Goal: Transaction & Acquisition: Purchase product/service

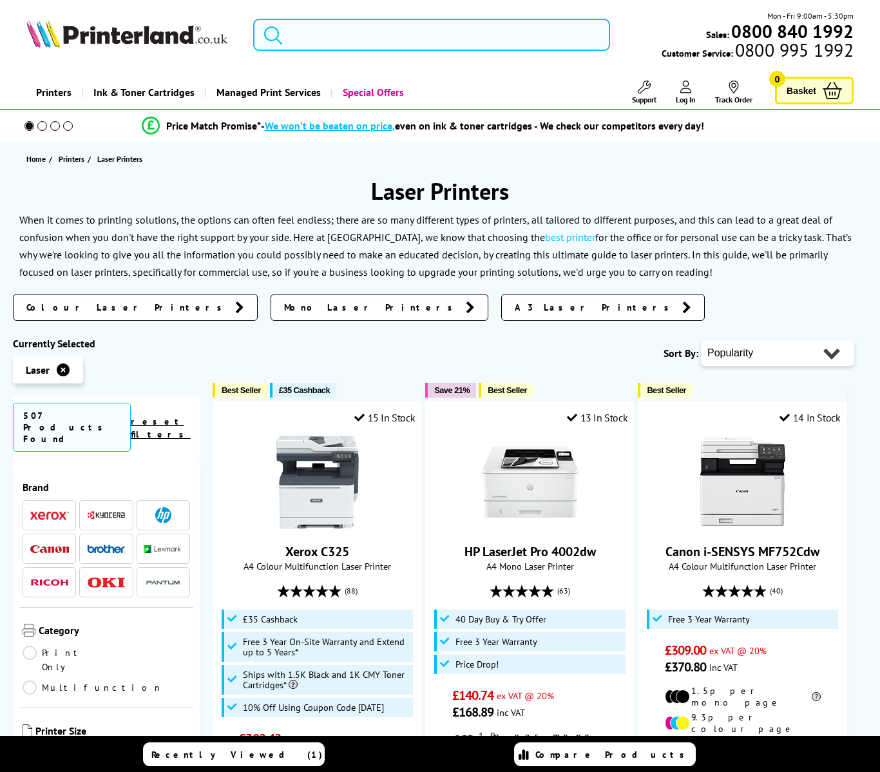
click at [518, 75] on header "Mon - Fri 9:00am - 5:30pm Sales: 0800 840 1992 Customer Service: 0800 995 1992" at bounding box center [440, 55] width 880 height 110
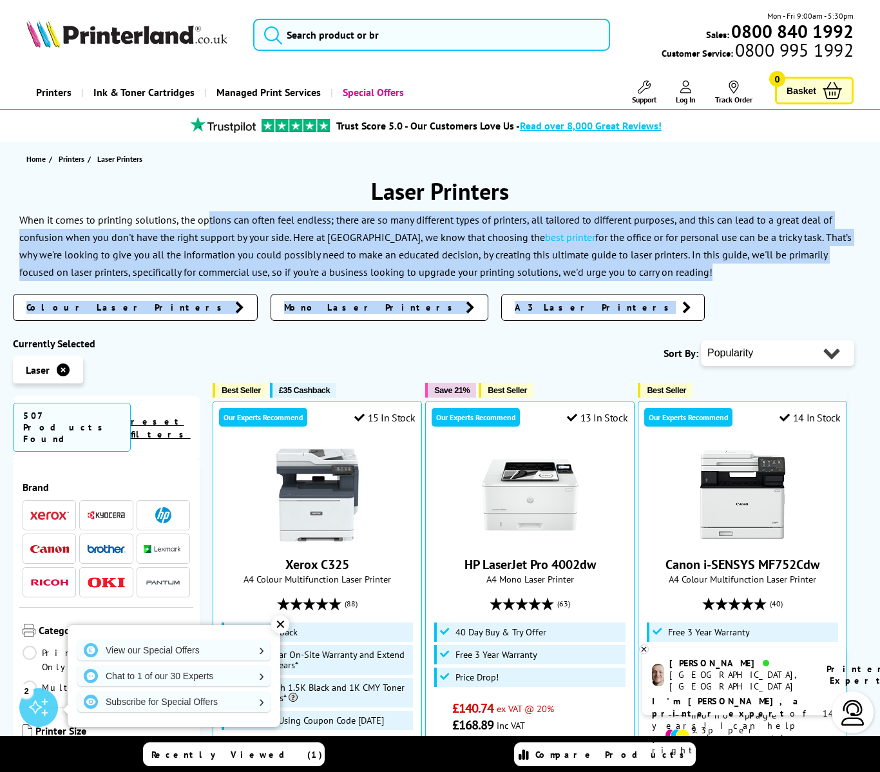
drag, startPoint x: 256, startPoint y: 220, endPoint x: 698, endPoint y: 282, distance: 446.1
click at [698, 282] on div "Laser Printers When it comes to printing solutions, the options can often feel …" at bounding box center [440, 253] width 854 height 155
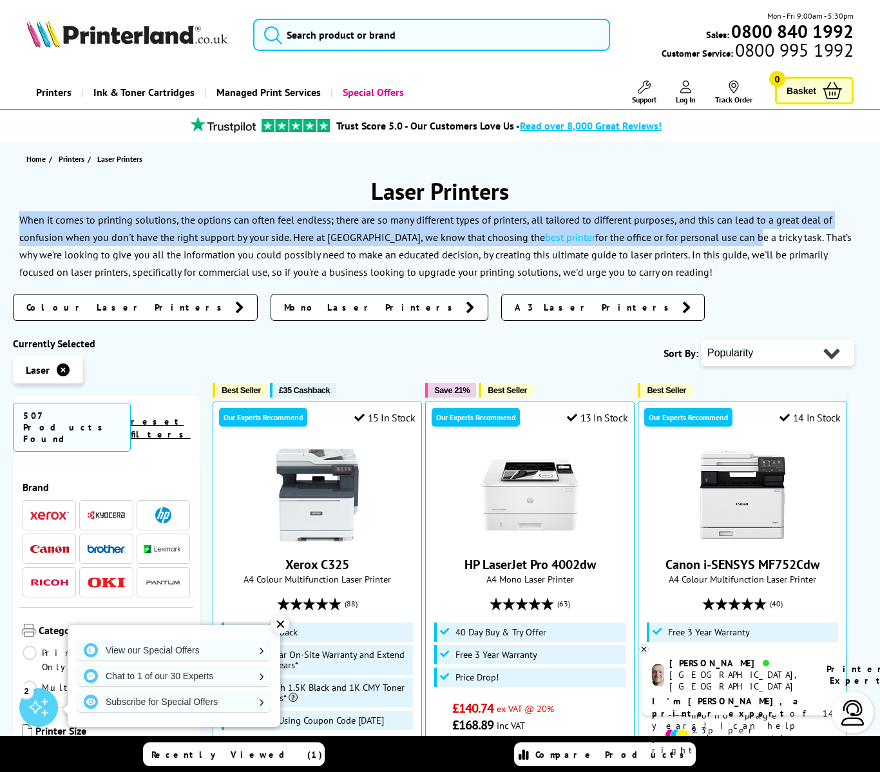
drag, startPoint x: 719, startPoint y: 234, endPoint x: 327, endPoint y: 207, distance: 393.1
click at [327, 207] on div "Laser Printers When it comes to printing solutions, the options can often feel …" at bounding box center [440, 253] width 854 height 155
drag, startPoint x: 327, startPoint y: 207, endPoint x: 252, endPoint y: 141, distance: 99.9
click at [327, 207] on div "Laser Printers When it comes to printing solutions, the options can often feel …" at bounding box center [440, 253] width 854 height 155
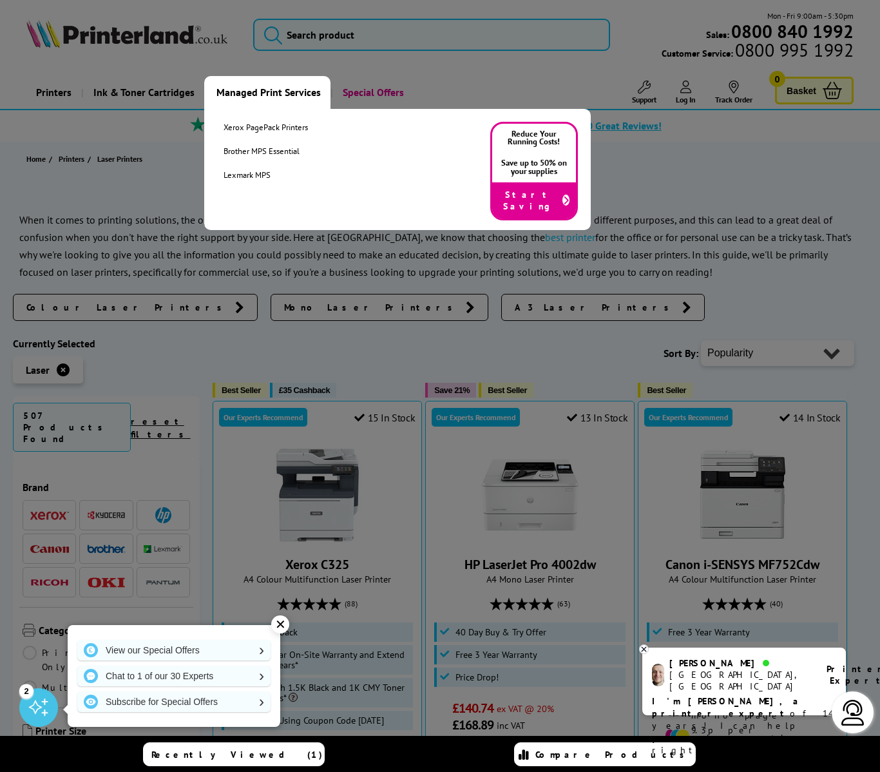
click at [261, 89] on link "Managed Print Services" at bounding box center [267, 92] width 126 height 33
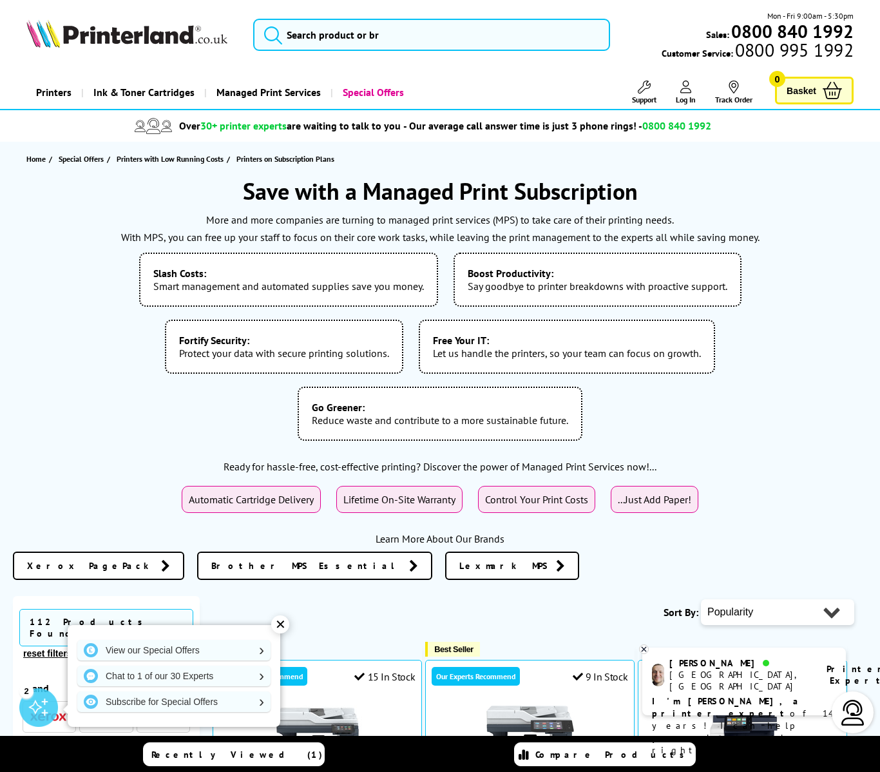
click at [571, 234] on p "With MPS, you can free up your staff to focus on their core work tasks, while l…" at bounding box center [440, 237] width 854 height 17
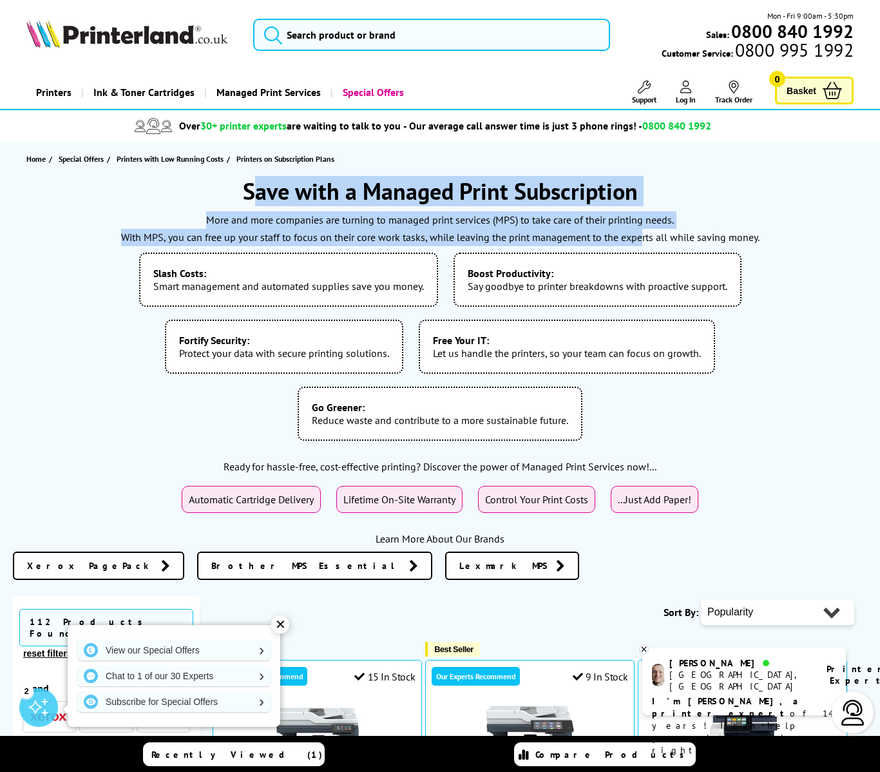
drag, startPoint x: 641, startPoint y: 234, endPoint x: 256, endPoint y: 190, distance: 387.7
click at [256, 190] on div "Save with a Managed Print Subscription More and more companies are turning to m…" at bounding box center [440, 382] width 854 height 413
click at [256, 190] on h1 "Save with a Managed Print Subscription" at bounding box center [440, 191] width 854 height 30
drag, startPoint x: 223, startPoint y: 190, endPoint x: 703, endPoint y: 232, distance: 481.0
click at [703, 232] on div "Save with a Managed Print Subscription More and more companies are turning to m…" at bounding box center [440, 382] width 854 height 413
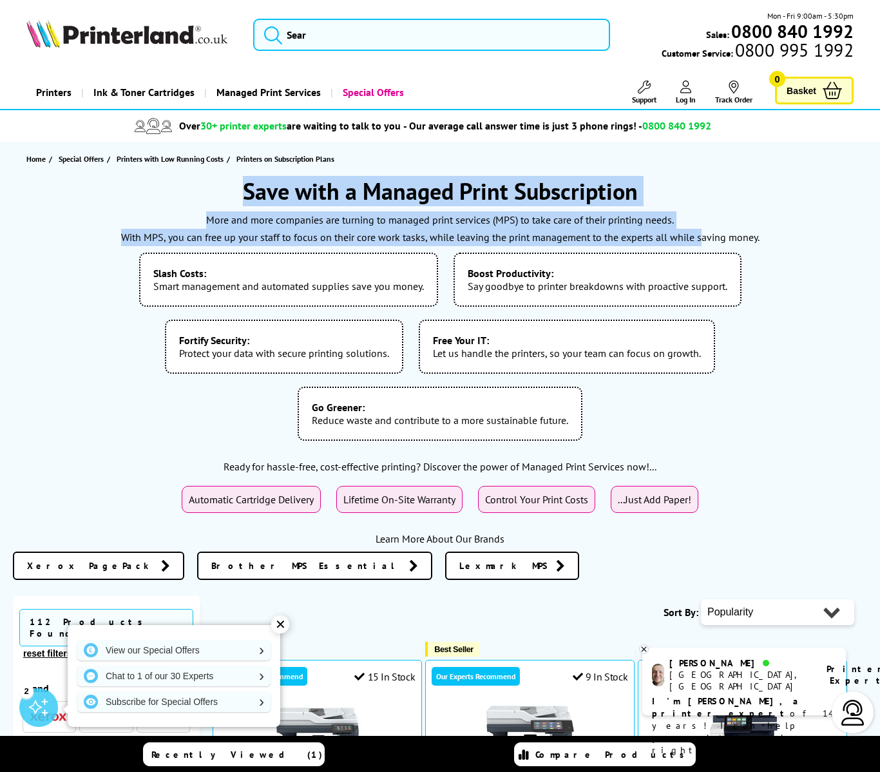
click at [703, 232] on p "With MPS, you can free up your staff to focus on their core work tasks, while l…" at bounding box center [440, 237] width 854 height 17
drag, startPoint x: 797, startPoint y: 232, endPoint x: 225, endPoint y: 205, distance: 571.9
click at [225, 205] on div "Save with a Managed Print Subscription More and more companies are turning to m…" at bounding box center [440, 382] width 854 height 413
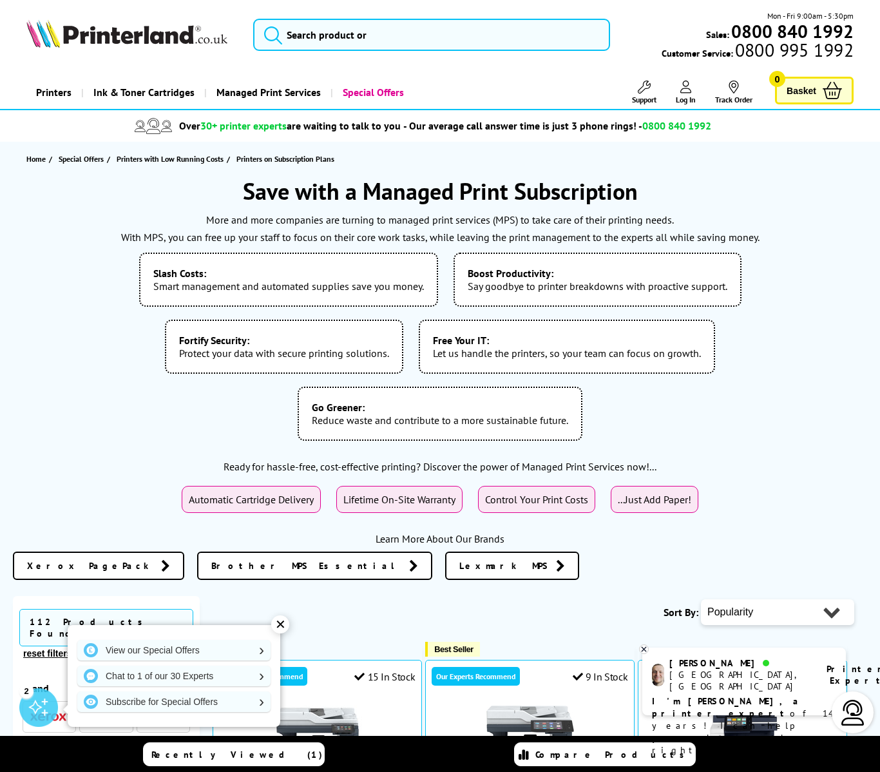
click at [181, 278] on b "Slash Costs:" at bounding box center [288, 273] width 270 height 13
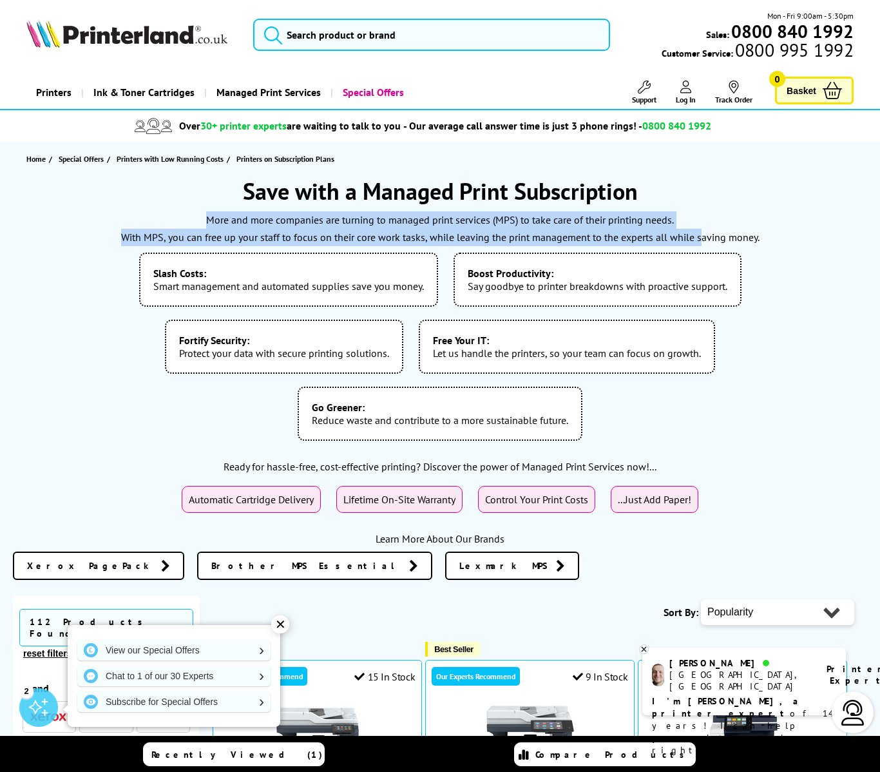
drag, startPoint x: 180, startPoint y: 218, endPoint x: 701, endPoint y: 245, distance: 521.7
click at [701, 245] on div "More and more companies are turning to managed print services (MPS) to take car…" at bounding box center [440, 329] width 854 height 236
drag, startPoint x: 701, startPoint y: 245, endPoint x: 726, endPoint y: 245, distance: 24.5
click at [701, 245] on p "With MPS, you can free up your staff to focus on their core work tasks, while l…" at bounding box center [440, 237] width 854 height 17
drag, startPoint x: 741, startPoint y: 236, endPoint x: 232, endPoint y: 221, distance: 509.0
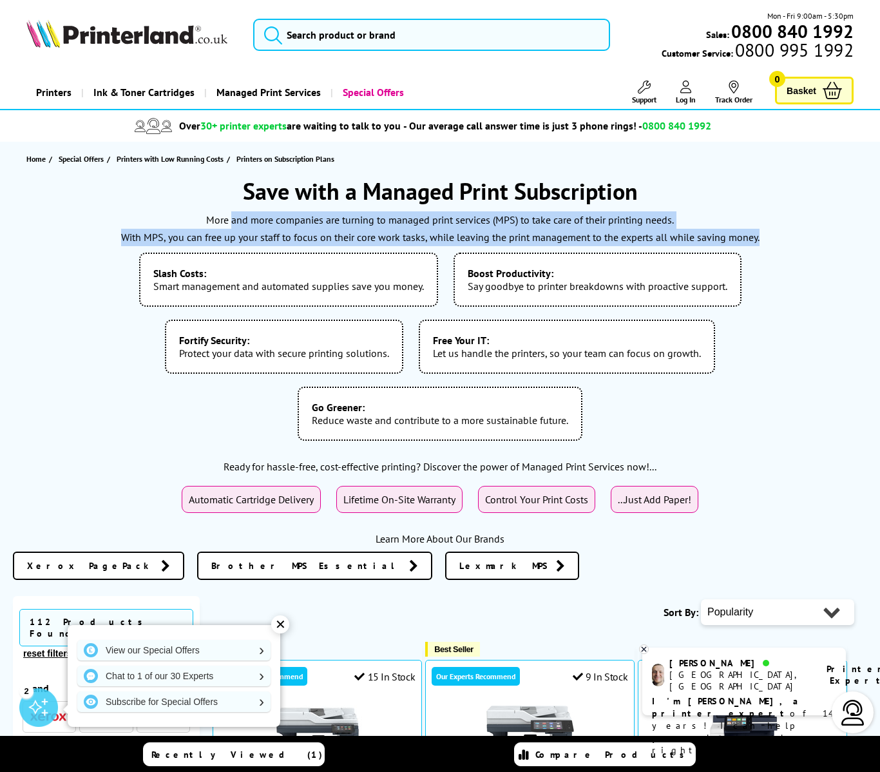
click at [232, 221] on div "More and more companies are turning to managed print services (MPS) to take car…" at bounding box center [440, 329] width 854 height 236
click at [232, 221] on p "More and more companies are turning to managed print services (MPS) to take car…" at bounding box center [440, 219] width 854 height 17
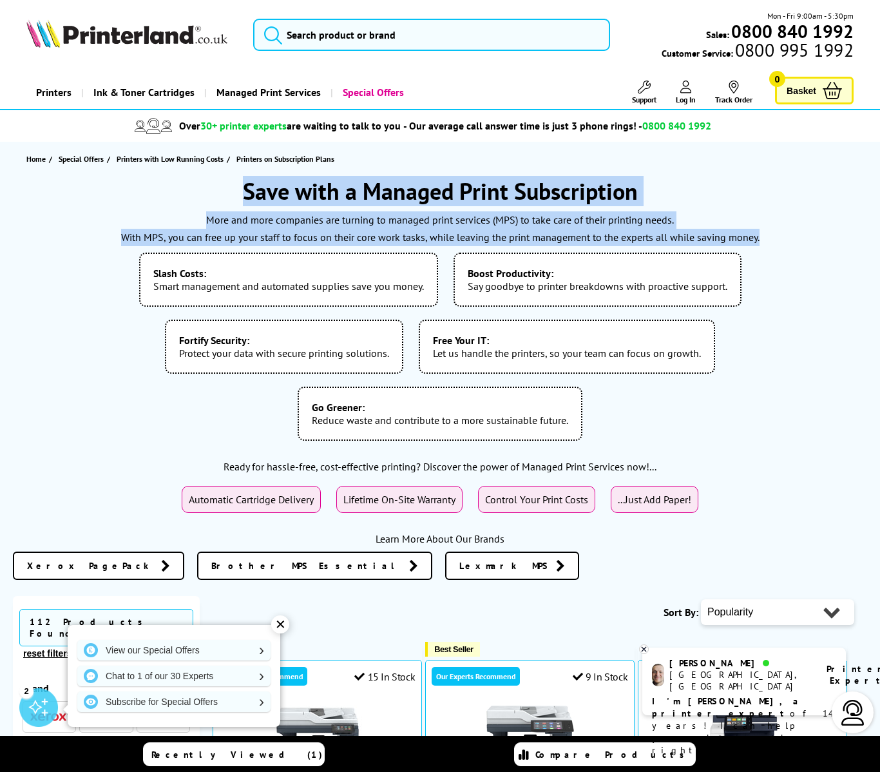
drag, startPoint x: 786, startPoint y: 235, endPoint x: 246, endPoint y: 189, distance: 541.6
click at [246, 189] on div "Save with a Managed Print Subscription More and more companies are turning to m…" at bounding box center [440, 382] width 854 height 413
click at [246, 189] on h1 "Save with a Managed Print Subscription" at bounding box center [440, 191] width 854 height 30
drag, startPoint x: 284, startPoint y: 202, endPoint x: 700, endPoint y: 233, distance: 417.2
click at [700, 233] on div "Save with a Managed Print Subscription More and more companies are turning to m…" at bounding box center [440, 382] width 854 height 413
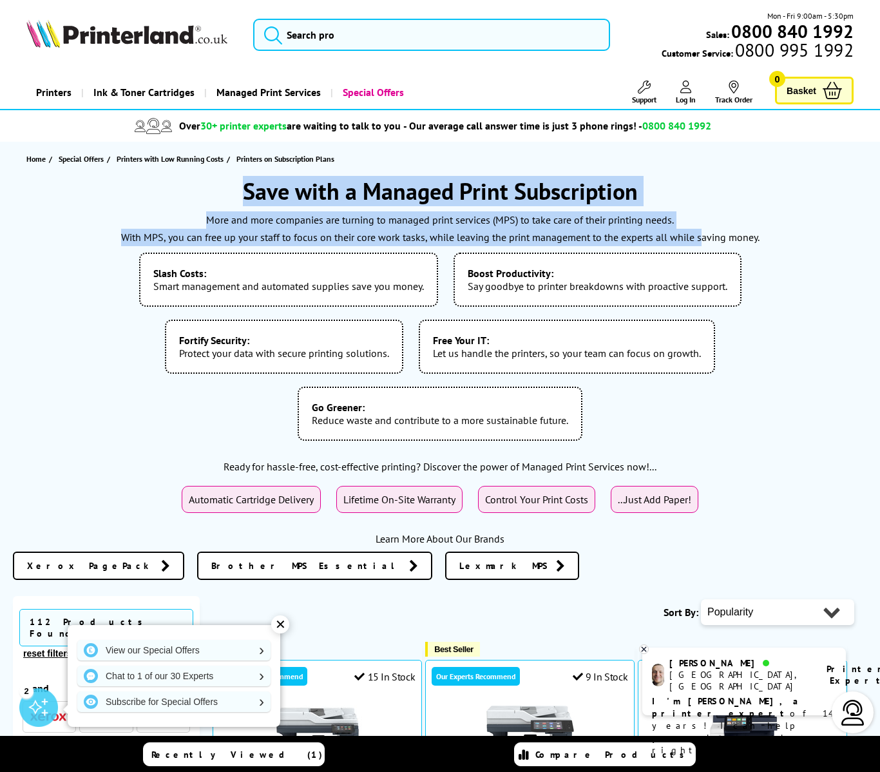
click at [700, 233] on p "With MPS, you can free up your staff to focus on their core work tasks, while l…" at bounding box center [440, 237] width 854 height 17
drag, startPoint x: 790, startPoint y: 237, endPoint x: 270, endPoint y: 196, distance: 521.3
click at [270, 196] on div "Save with a Managed Print Subscription More and more companies are turning to m…" at bounding box center [440, 382] width 854 height 413
click at [270, 196] on h1 "Save with a Managed Print Subscription" at bounding box center [440, 191] width 854 height 30
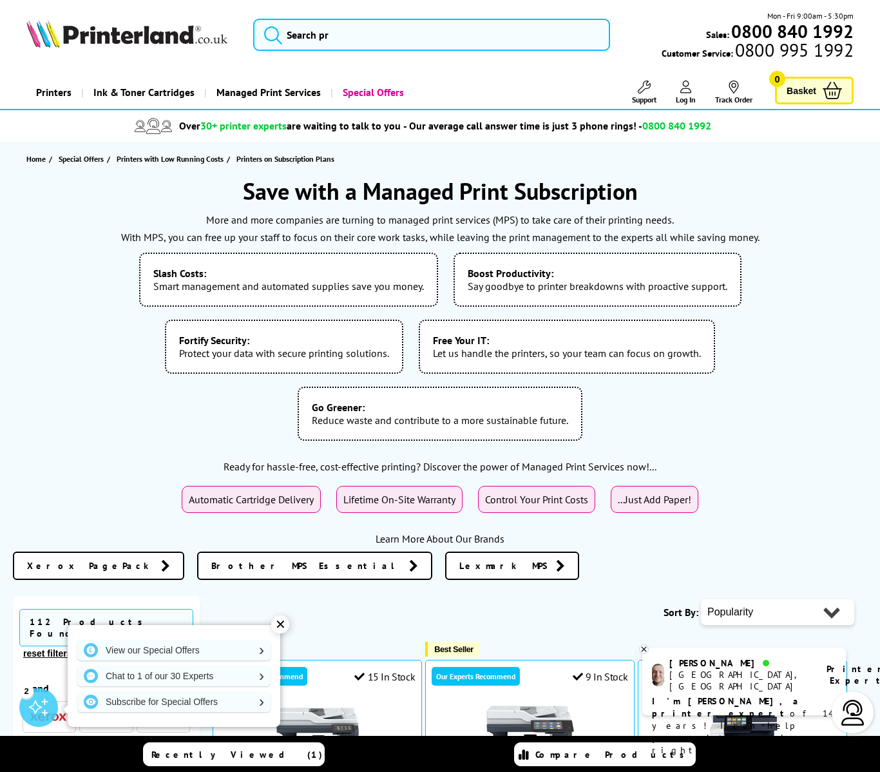
drag, startPoint x: 213, startPoint y: 197, endPoint x: 780, endPoint y: 263, distance: 571.2
click at [780, 263] on div "Save with a Managed Print Subscription More and more companies are turning to m…" at bounding box center [440, 382] width 854 height 413
click at [780, 263] on ul "Slash Costs: Smart management and automated supplies save you money. Boost Prod…" at bounding box center [440, 346] width 854 height 201
drag, startPoint x: 790, startPoint y: 250, endPoint x: 118, endPoint y: 216, distance: 672.6
click at [118, 216] on div "More and more companies are turning to managed print services (MPS) to take car…" at bounding box center [440, 329] width 854 height 236
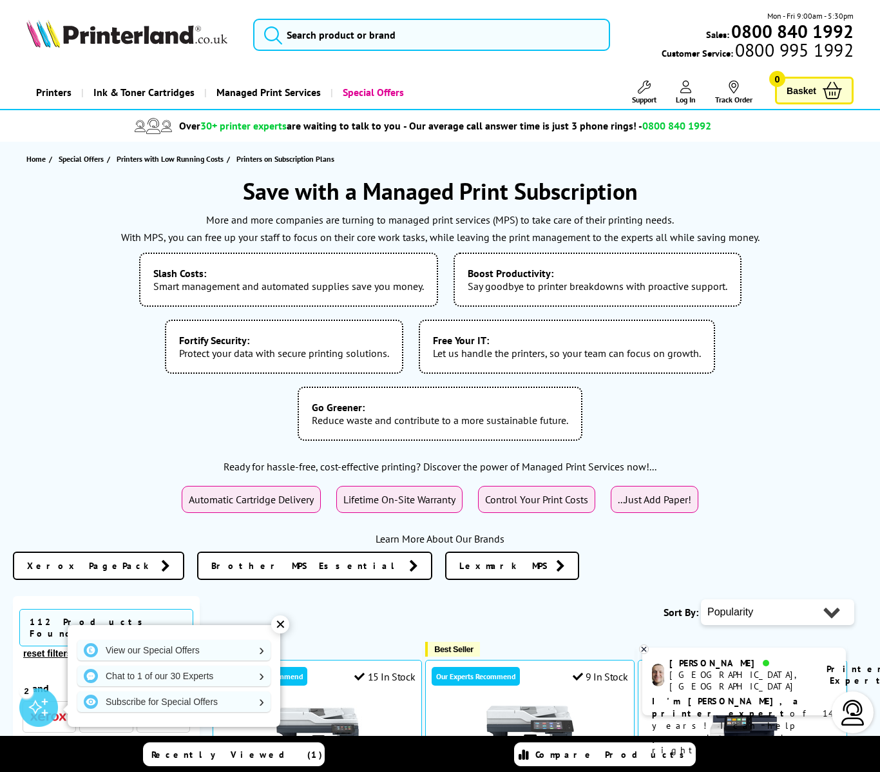
click at [118, 216] on p "More and more companies are turning to managed print services (MPS) to take car…" at bounding box center [440, 219] width 854 height 17
drag, startPoint x: 159, startPoint y: 185, endPoint x: 838, endPoint y: 269, distance: 684.6
click at [838, 269] on div "Save with a Managed Print Subscription More and more companies are turning to m…" at bounding box center [440, 382] width 854 height 413
click at [838, 269] on ul "Slash Costs: Smart management and automated supplies save you money. Boost Prod…" at bounding box center [440, 346] width 854 height 201
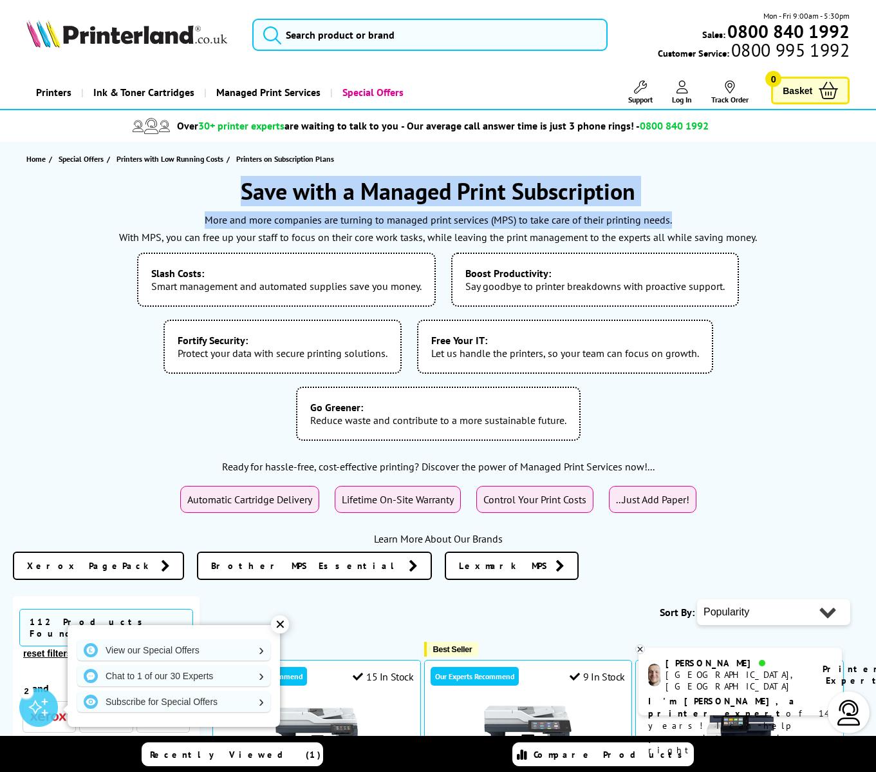
drag, startPoint x: 238, startPoint y: 180, endPoint x: 694, endPoint y: 222, distance: 457.2
click at [694, 222] on div "Save with a Managed Print Subscription More and more companies are turning to m…" at bounding box center [438, 382] width 851 height 413
click at [694, 222] on p "More and more companies are turning to managed print services (MPS) to take car…" at bounding box center [438, 219] width 851 height 17
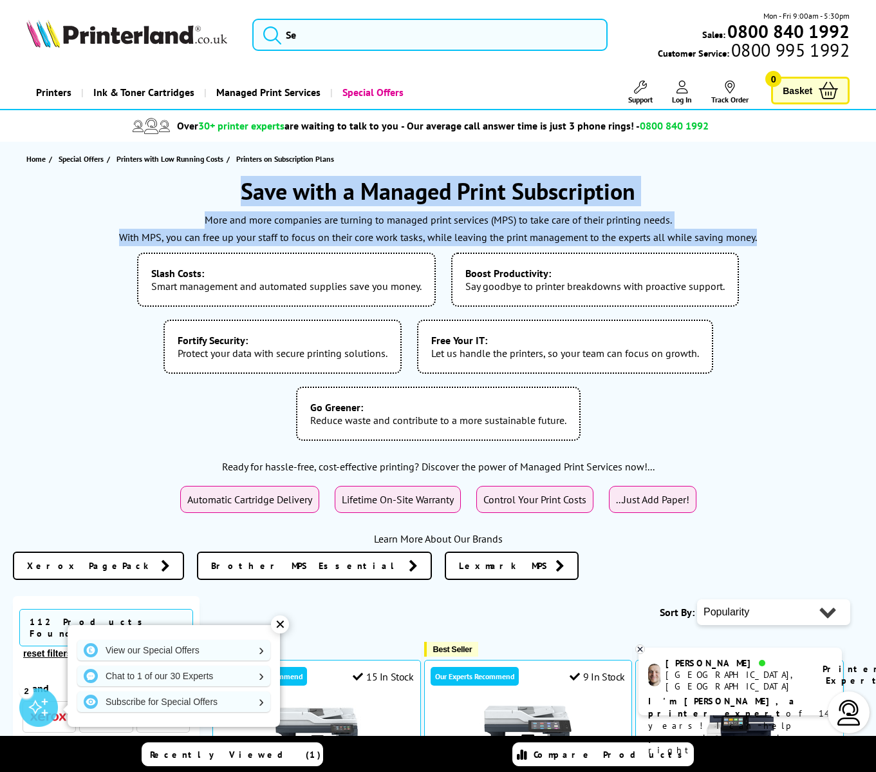
drag, startPoint x: 775, startPoint y: 234, endPoint x: 203, endPoint y: 185, distance: 574.7
click at [203, 185] on div "Save with a Managed Print Subscription More and more companies are turning to m…" at bounding box center [438, 382] width 851 height 413
click at [203, 185] on h1 "Save with a Managed Print Subscription" at bounding box center [438, 191] width 851 height 30
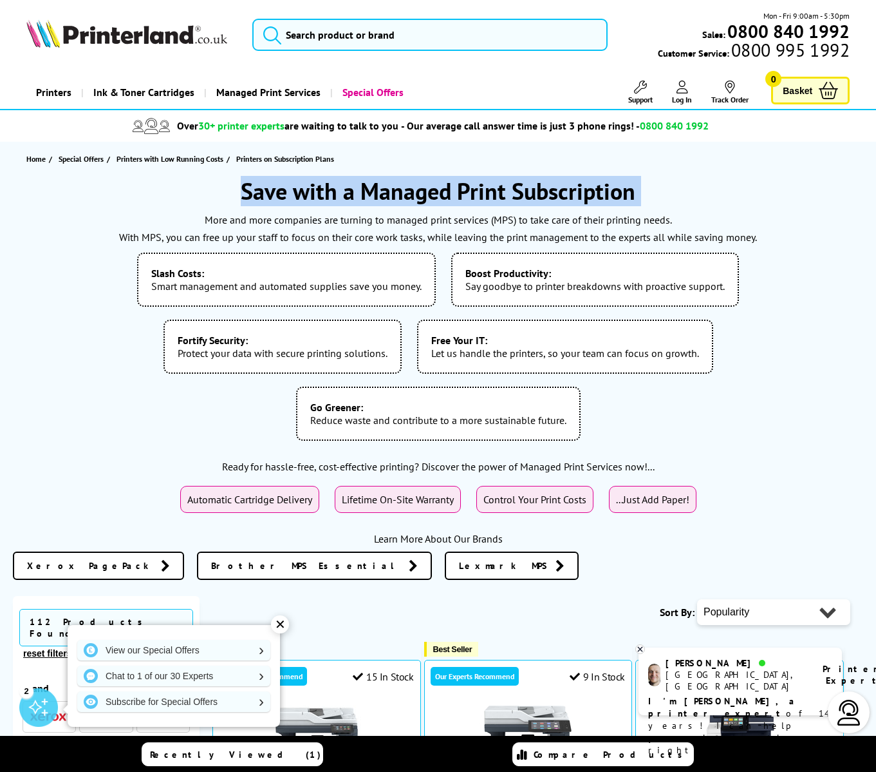
drag, startPoint x: 703, startPoint y: 207, endPoint x: 185, endPoint y: 184, distance: 518.3
click at [185, 184] on div "Save with a Managed Print Subscription More and more companies are turning to m…" at bounding box center [438, 382] width 851 height 413
click at [185, 184] on h1 "Save with a Managed Print Subscription" at bounding box center [438, 191] width 851 height 30
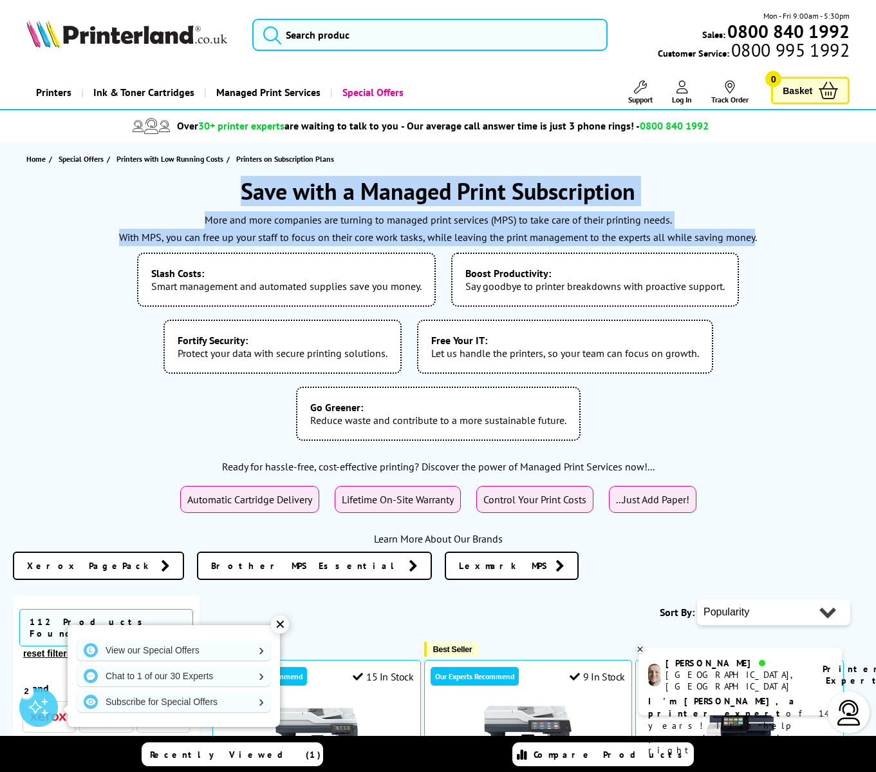
drag, startPoint x: 185, startPoint y: 184, endPoint x: 732, endPoint y: 238, distance: 549.4
click at [732, 238] on div "Save with a Managed Print Subscription More and more companies are turning to m…" at bounding box center [438, 382] width 851 height 413
click at [732, 238] on p "With MPS, you can free up your staff to focus on their core work tasks, while l…" at bounding box center [438, 237] width 851 height 17
drag, startPoint x: 791, startPoint y: 238, endPoint x: 222, endPoint y: 188, distance: 572.1
click at [222, 188] on div "Save with a Managed Print Subscription More and more companies are turning to m…" at bounding box center [438, 382] width 851 height 413
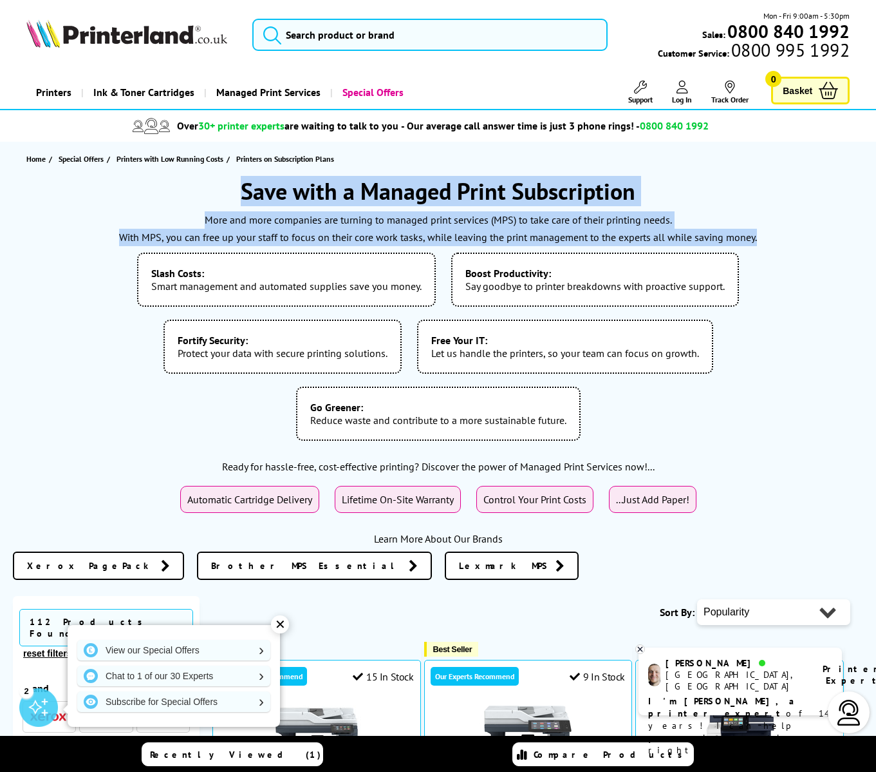
click at [222, 188] on h1 "Save with a Managed Print Subscription" at bounding box center [438, 191] width 851 height 30
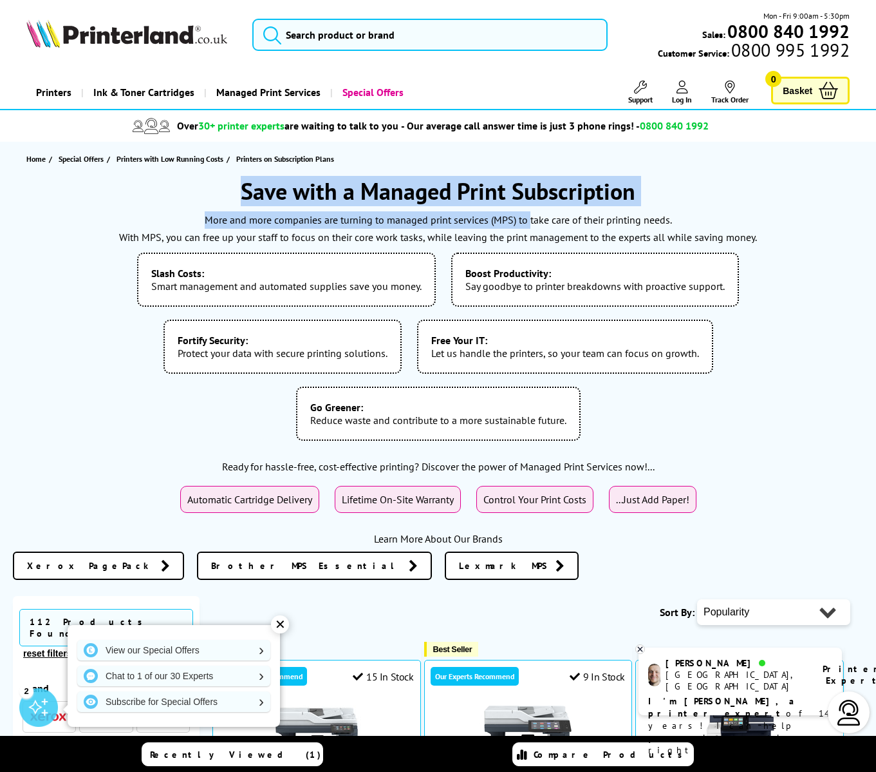
drag, startPoint x: 222, startPoint y: 188, endPoint x: 527, endPoint y: 227, distance: 308.3
click at [527, 227] on div "Save with a Managed Print Subscription More and more companies are turning to m…" at bounding box center [438, 382] width 851 height 413
click at [527, 227] on p "More and more companies are turning to managed print services (MPS) to take car…" at bounding box center [438, 219] width 851 height 17
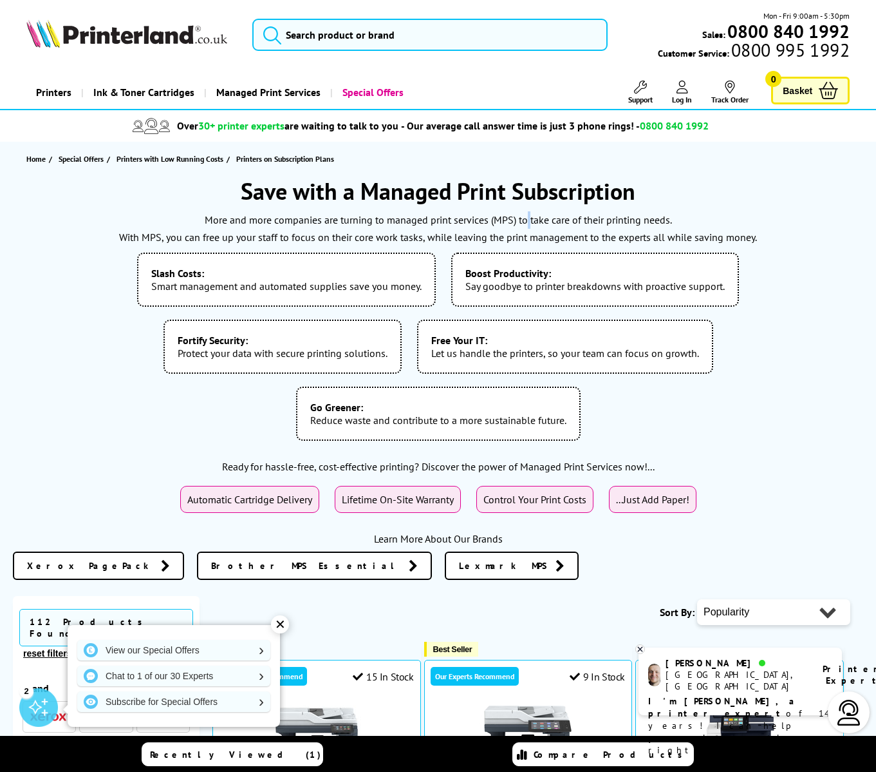
click at [527, 227] on p "More and more companies are turning to managed print services (MPS) to take car…" at bounding box center [438, 219] width 851 height 17
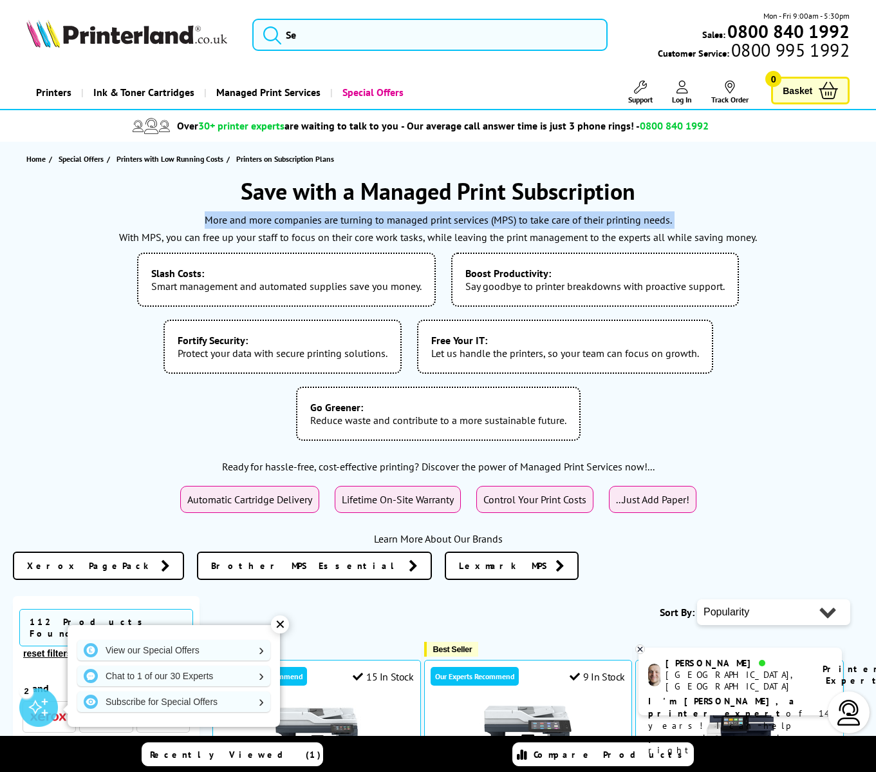
click at [527, 227] on p "More and more companies are turning to managed print services (MPS) to take car…" at bounding box center [438, 219] width 851 height 17
click at [614, 229] on p "With MPS, you can free up your staff to focus on their core work tasks, while l…" at bounding box center [438, 237] width 851 height 17
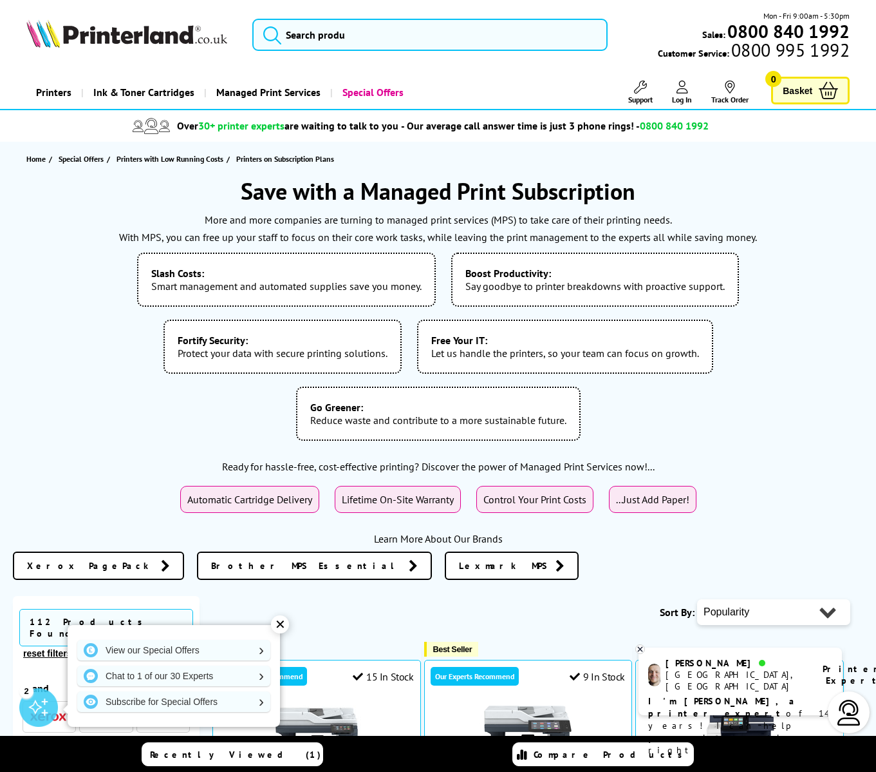
click at [614, 229] on p "With MPS, you can free up your staff to focus on their core work tasks, while l…" at bounding box center [438, 237] width 851 height 17
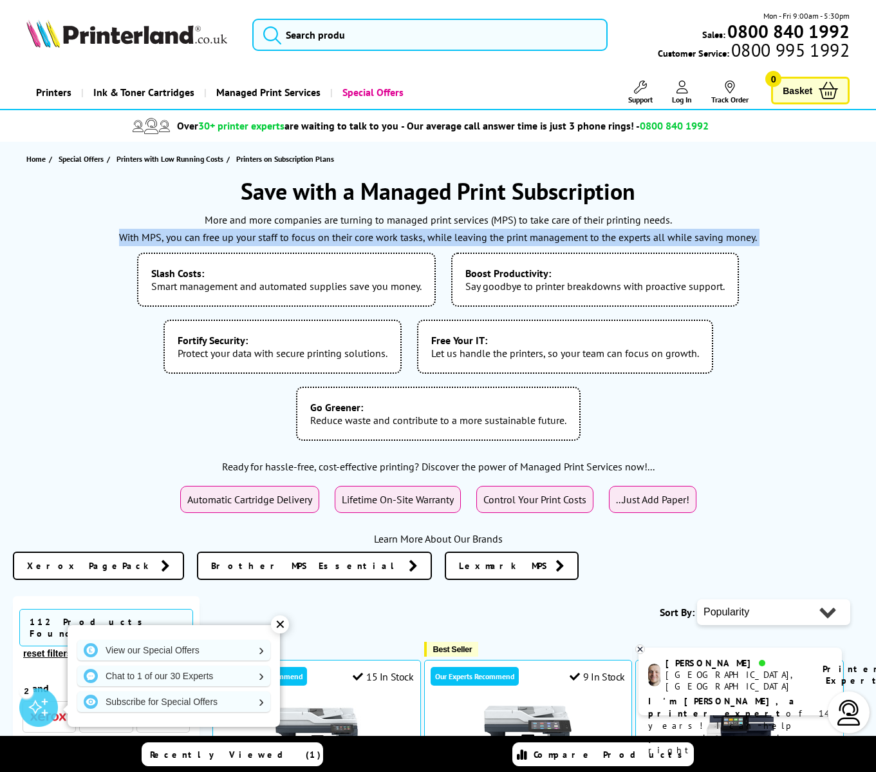
click at [614, 229] on p "With MPS, you can free up your staff to focus on their core work tasks, while l…" at bounding box center [438, 237] width 851 height 17
click at [673, 235] on p "With MPS, you can free up your staff to focus on their core work tasks, while l…" at bounding box center [438, 237] width 851 height 17
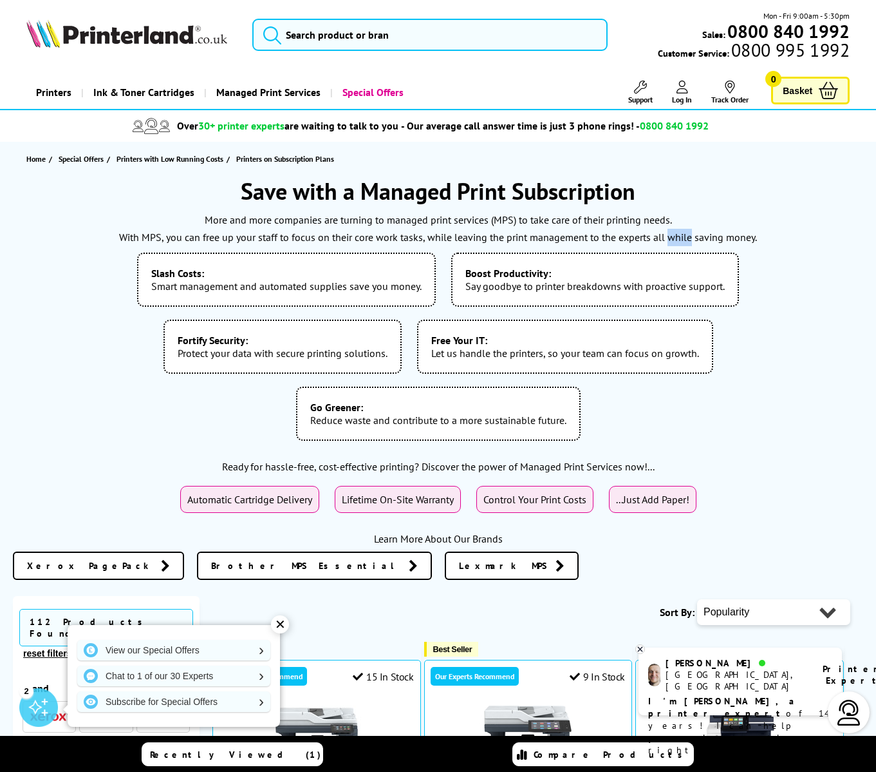
click at [673, 235] on p "With MPS, you can free up your staff to focus on their core work tasks, while l…" at bounding box center [438, 237] width 851 height 17
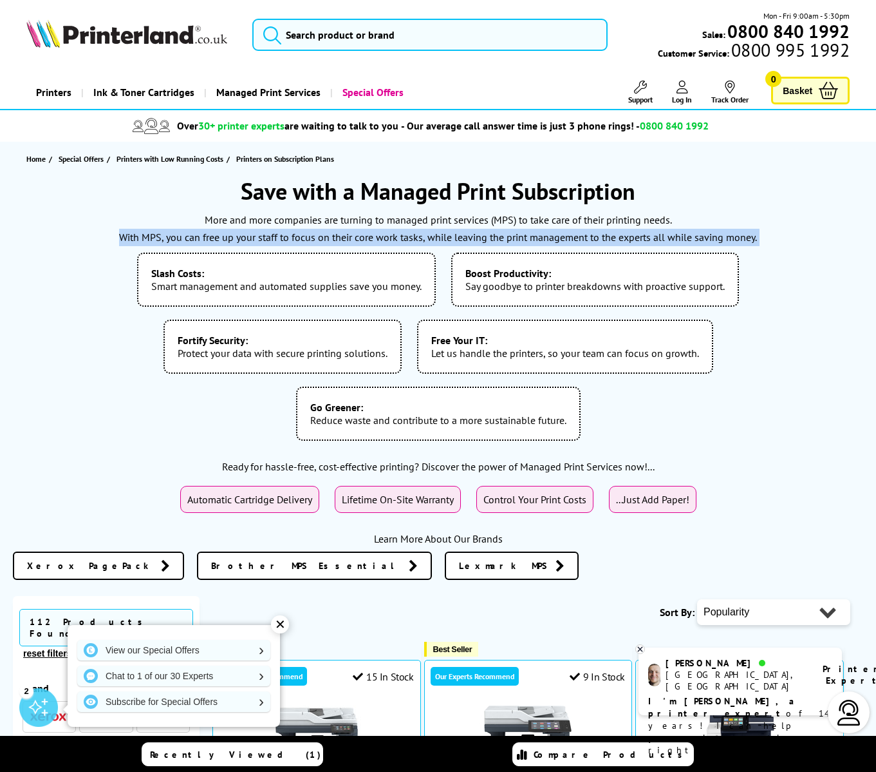
click at [673, 235] on p "With MPS, you can free up your staff to focus on their core work tasks, while l…" at bounding box center [438, 237] width 851 height 17
click at [700, 238] on p "With MPS, you can free up your staff to focus on their core work tasks, while l…" at bounding box center [438, 237] width 851 height 17
drag, startPoint x: 209, startPoint y: 232, endPoint x: 544, endPoint y: 236, distance: 334.9
click at [544, 236] on p "With MPS, you can free up your staff to focus on their core work tasks, while l…" at bounding box center [438, 237] width 851 height 17
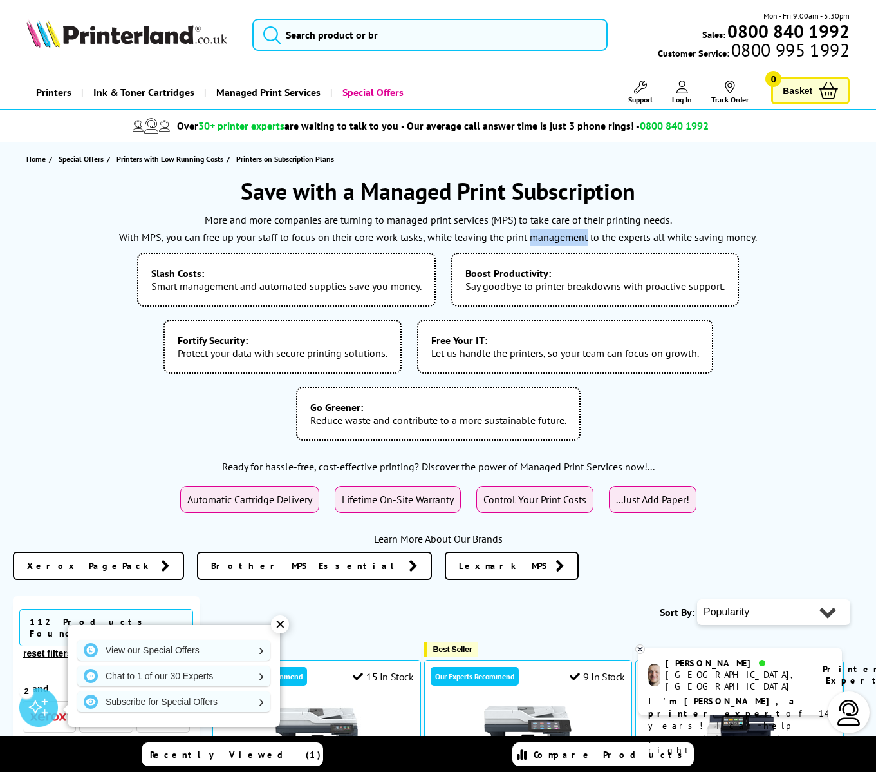
click at [544, 236] on p "With MPS, you can free up your staff to focus on their core work tasks, while l…" at bounding box center [438, 237] width 851 height 17
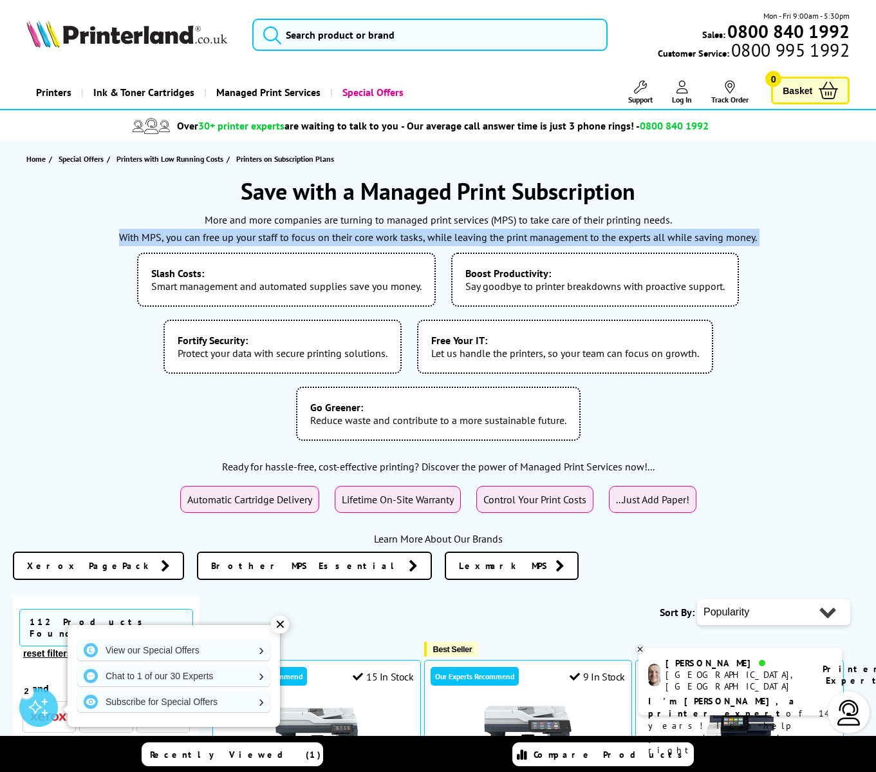
click at [544, 236] on p "With MPS, you can free up your staff to focus on their core work tasks, while l…" at bounding box center [438, 237] width 851 height 17
click at [591, 236] on p "With MPS, you can free up your staff to focus on their core work tasks, while l…" at bounding box center [438, 237] width 851 height 17
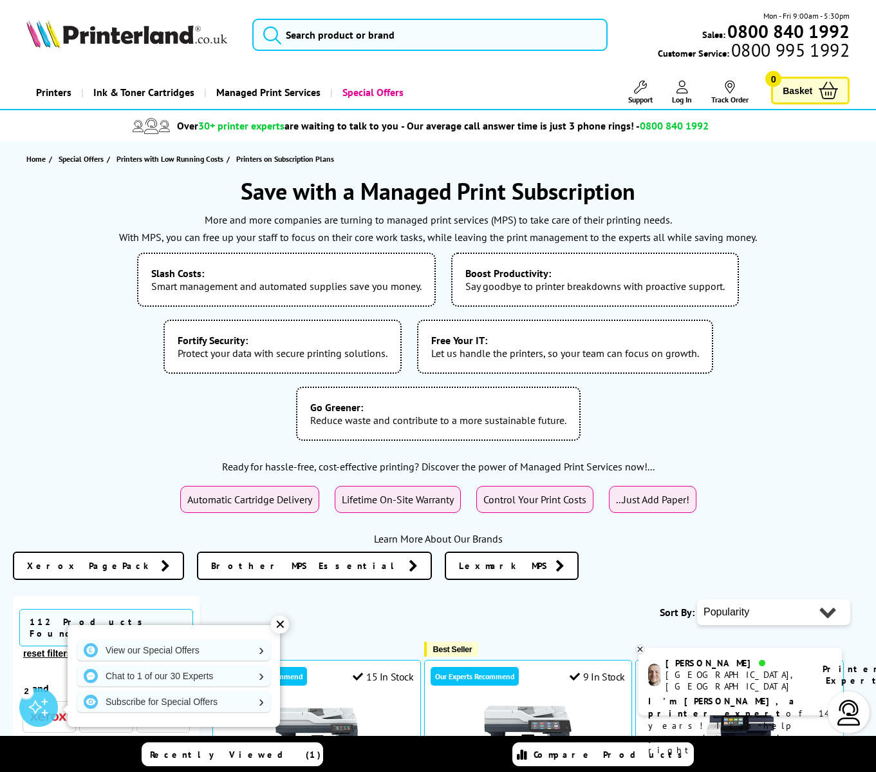
click at [574, 272] on b "Boost Productivity:" at bounding box center [596, 273] width 260 height 13
drag, startPoint x: 643, startPoint y: 358, endPoint x: 453, endPoint y: 350, distance: 189.5
click at [453, 350] on li "Free Your IT: Let us handle the printers, so your team can focus on growth." at bounding box center [565, 346] width 296 height 54
drag, startPoint x: 419, startPoint y: 350, endPoint x: 691, endPoint y: 352, distance: 271.8
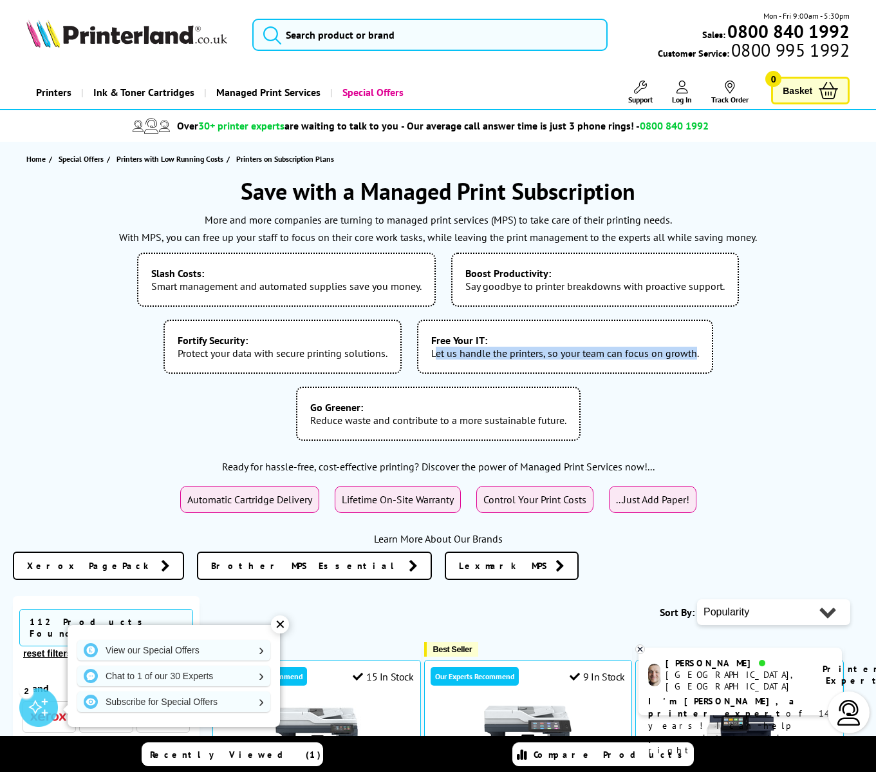
click at [691, 352] on li "Free Your IT: Let us handle the printers, so your team can focus on growth." at bounding box center [565, 346] width 296 height 54
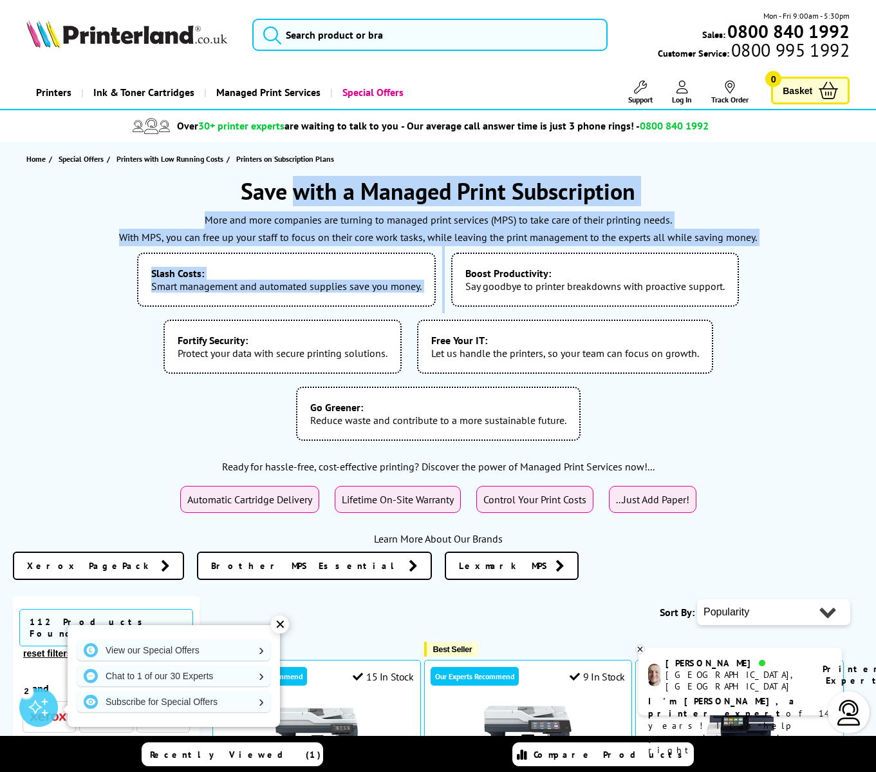
drag, startPoint x: 296, startPoint y: 196, endPoint x: 724, endPoint y: 249, distance: 432.2
click at [724, 249] on div "Save with a Managed Print Subscription More and more companies are turning to m…" at bounding box center [438, 382] width 851 height 413
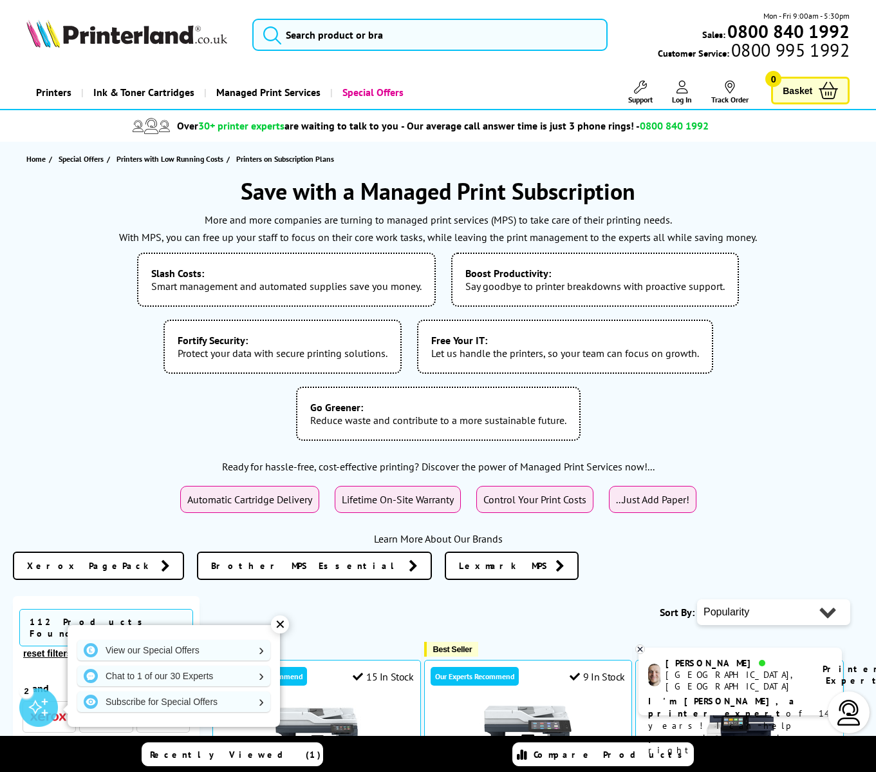
click at [726, 249] on ul "Slash Costs: Smart management and automated supplies save you money. Boost Prod…" at bounding box center [438, 346] width 851 height 201
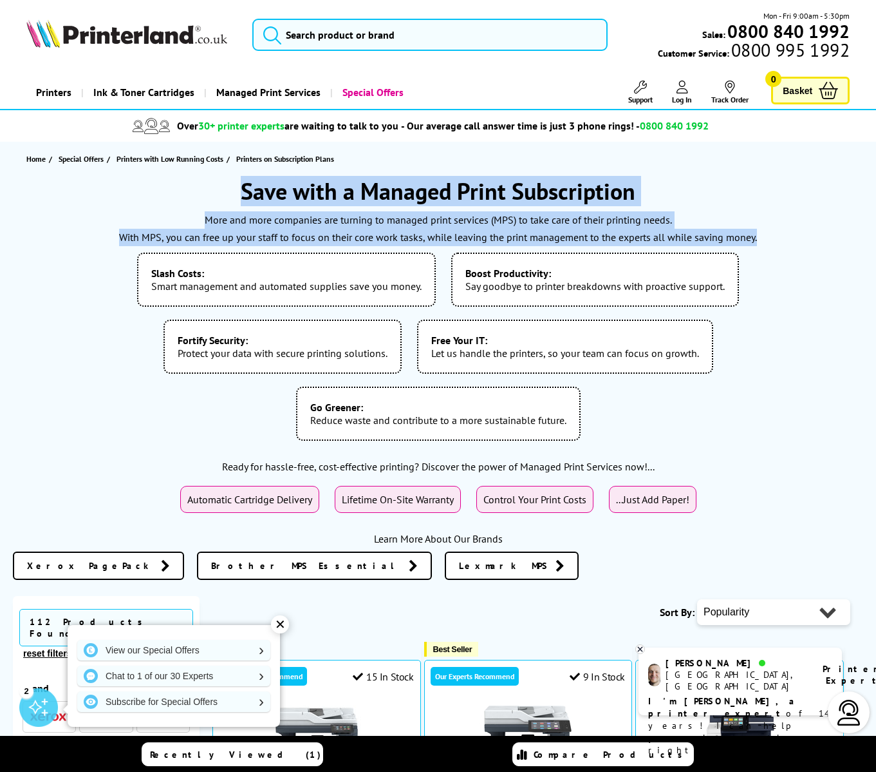
drag, startPoint x: 799, startPoint y: 245, endPoint x: 194, endPoint y: 196, distance: 607.4
click at [194, 196] on div "Save with a Managed Print Subscription More and more companies are turning to m…" at bounding box center [438, 382] width 851 height 413
click at [194, 196] on h1 "Save with a Managed Print Subscription" at bounding box center [438, 191] width 851 height 30
drag, startPoint x: 191, startPoint y: 187, endPoint x: 818, endPoint y: 234, distance: 629.0
click at [818, 234] on div "Save with a Managed Print Subscription More and more companies are turning to m…" at bounding box center [438, 382] width 851 height 413
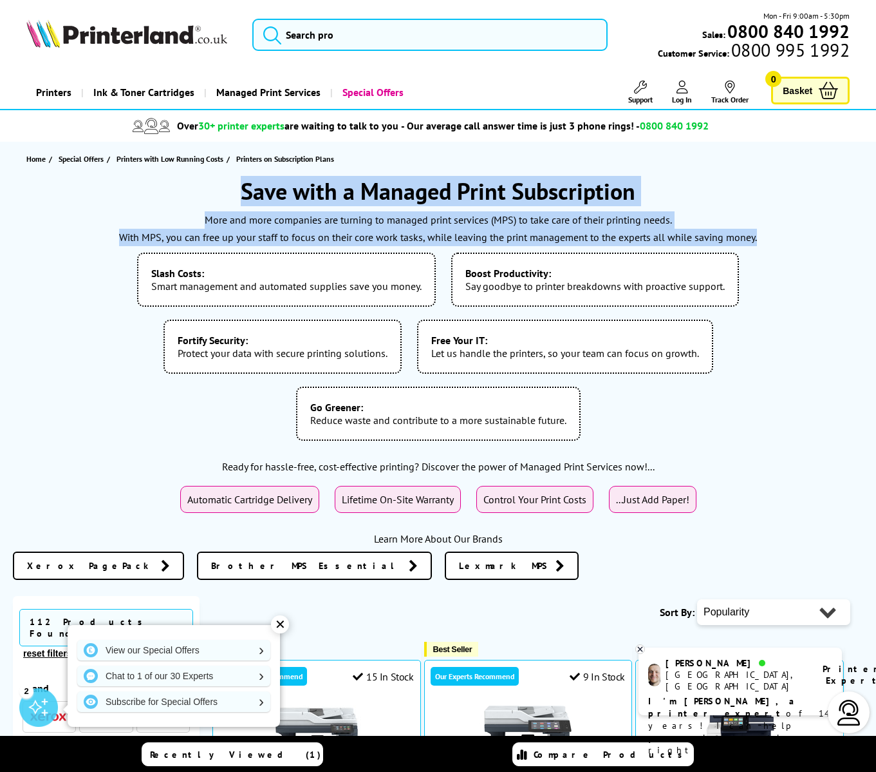
click at [818, 234] on p "With MPS, you can free up your staff to focus on their core work tasks, while l…" at bounding box center [438, 237] width 851 height 17
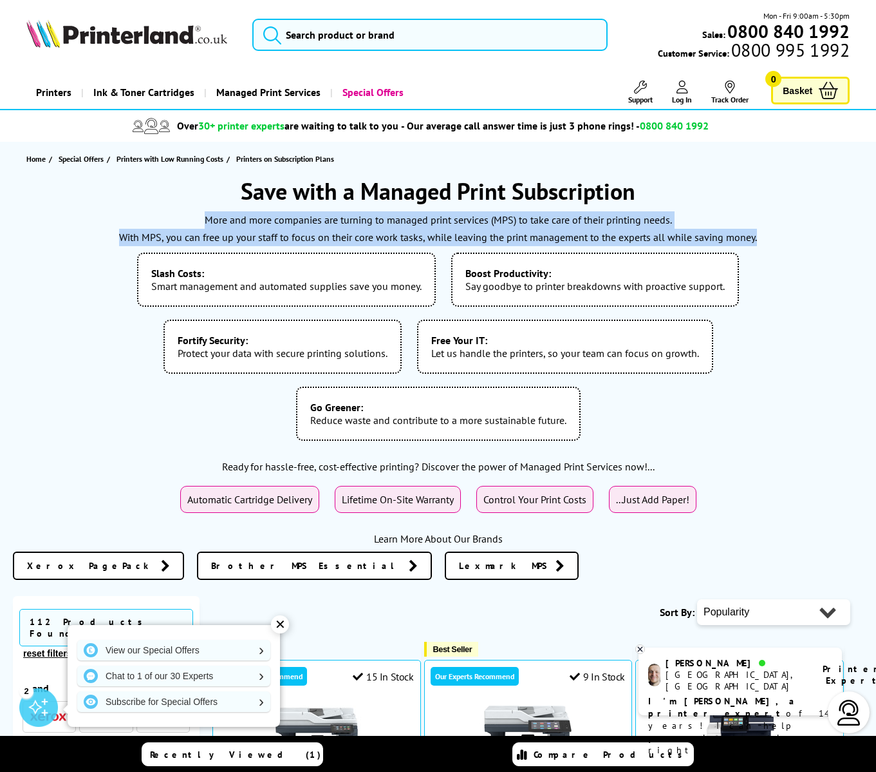
drag, startPoint x: 835, startPoint y: 238, endPoint x: 195, endPoint y: 209, distance: 640.8
click at [195, 209] on div "Save with a Managed Print Subscription More and more companies are turning to m…" at bounding box center [438, 382] width 851 height 413
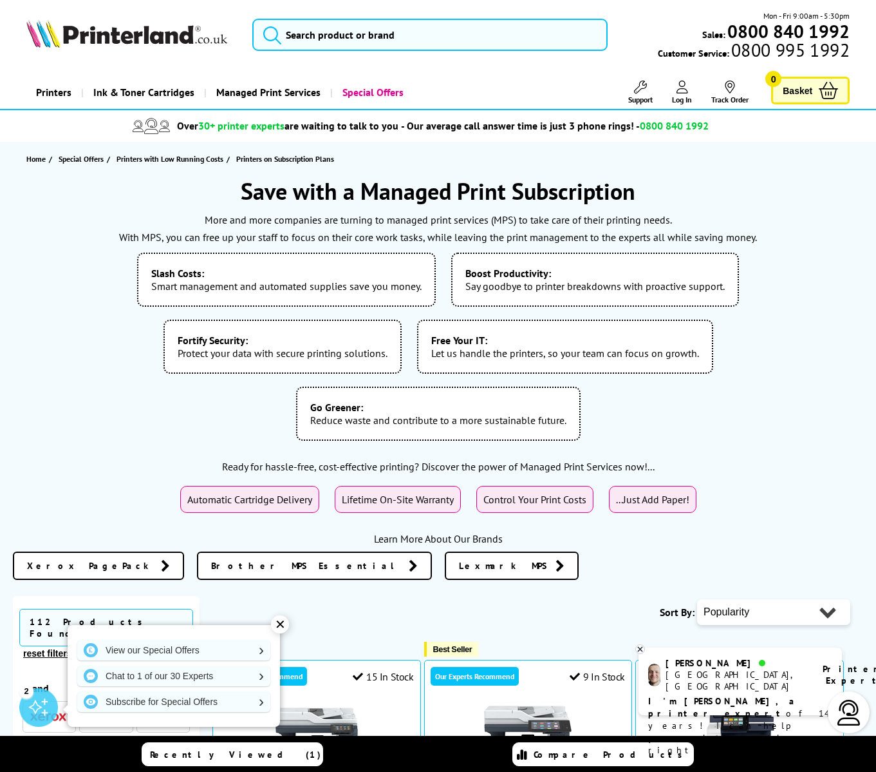
click at [195, 209] on div "Save with a Managed Print Subscription More and more companies are turning to m…" at bounding box center [438, 382] width 851 height 413
drag, startPoint x: 199, startPoint y: 187, endPoint x: 798, endPoint y: 247, distance: 601.8
click at [798, 247] on div "Save with a Managed Print Subscription More and more companies are turning to m…" at bounding box center [438, 382] width 851 height 413
click at [798, 247] on ul "Slash Costs: Smart management and automated supplies save you money. Boost Prod…" at bounding box center [438, 346] width 851 height 201
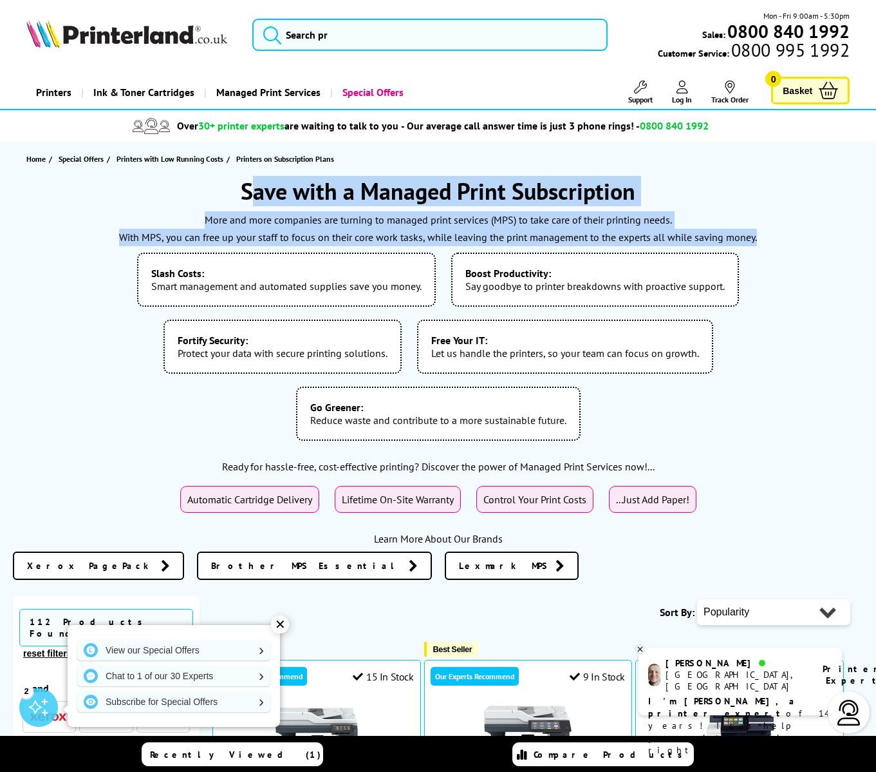
drag, startPoint x: 809, startPoint y: 242, endPoint x: 249, endPoint y: 182, distance: 563.5
click at [249, 182] on div "Save with a Managed Print Subscription More and more companies are turning to m…" at bounding box center [438, 382] width 851 height 413
click at [249, 182] on h1 "Save with a Managed Print Subscription" at bounding box center [438, 191] width 851 height 30
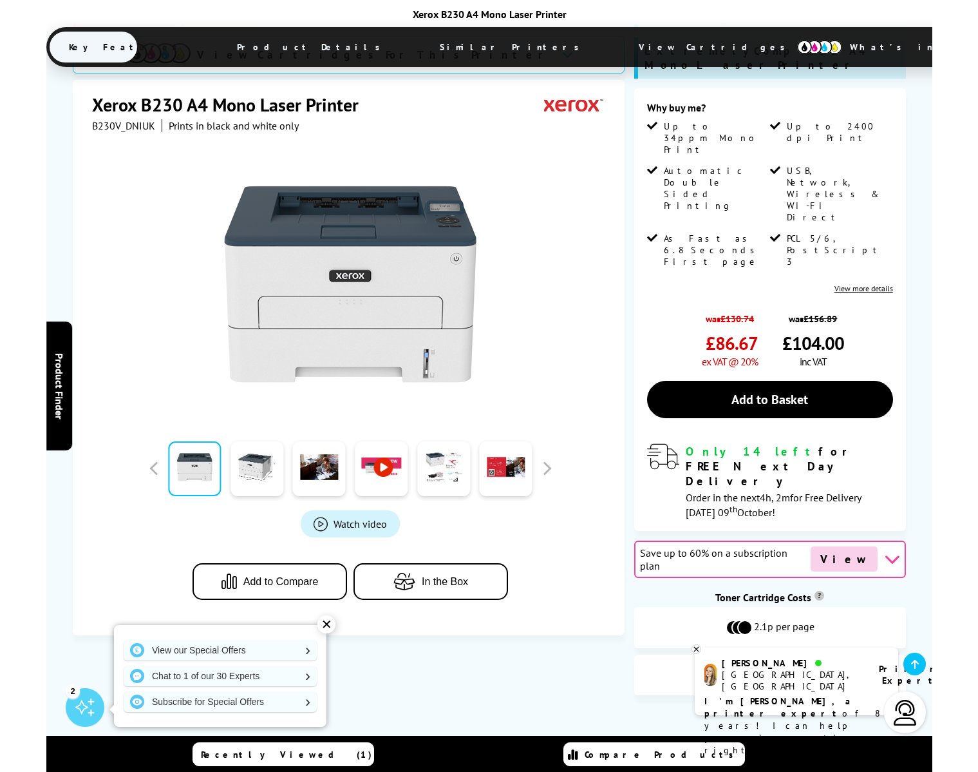
scroll to position [222, 0]
